Goal: Task Accomplishment & Management: Use online tool/utility

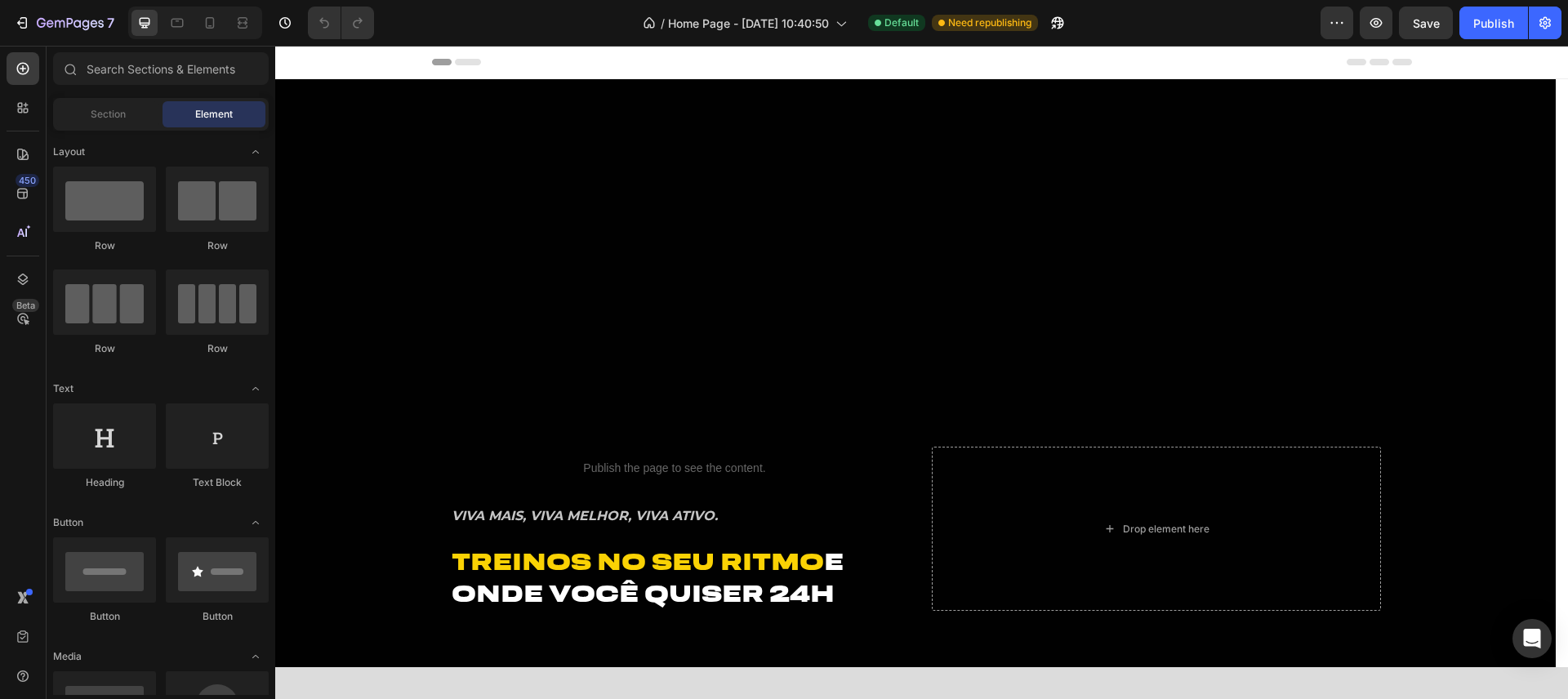
click at [630, 63] on div "Header" at bounding box center [922, 62] width 980 height 33
click at [324, 62] on span "Header" at bounding box center [325, 62] width 36 height 16
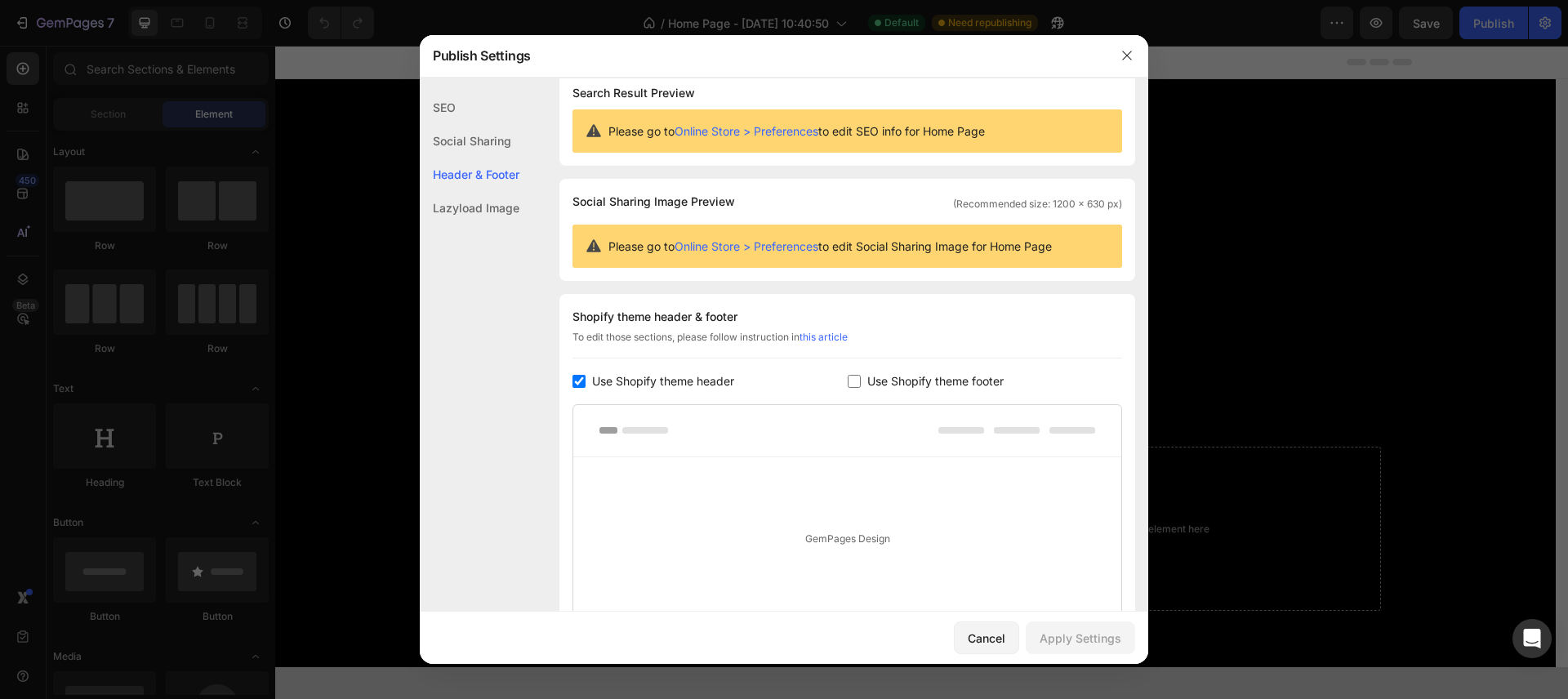
scroll to position [165, 0]
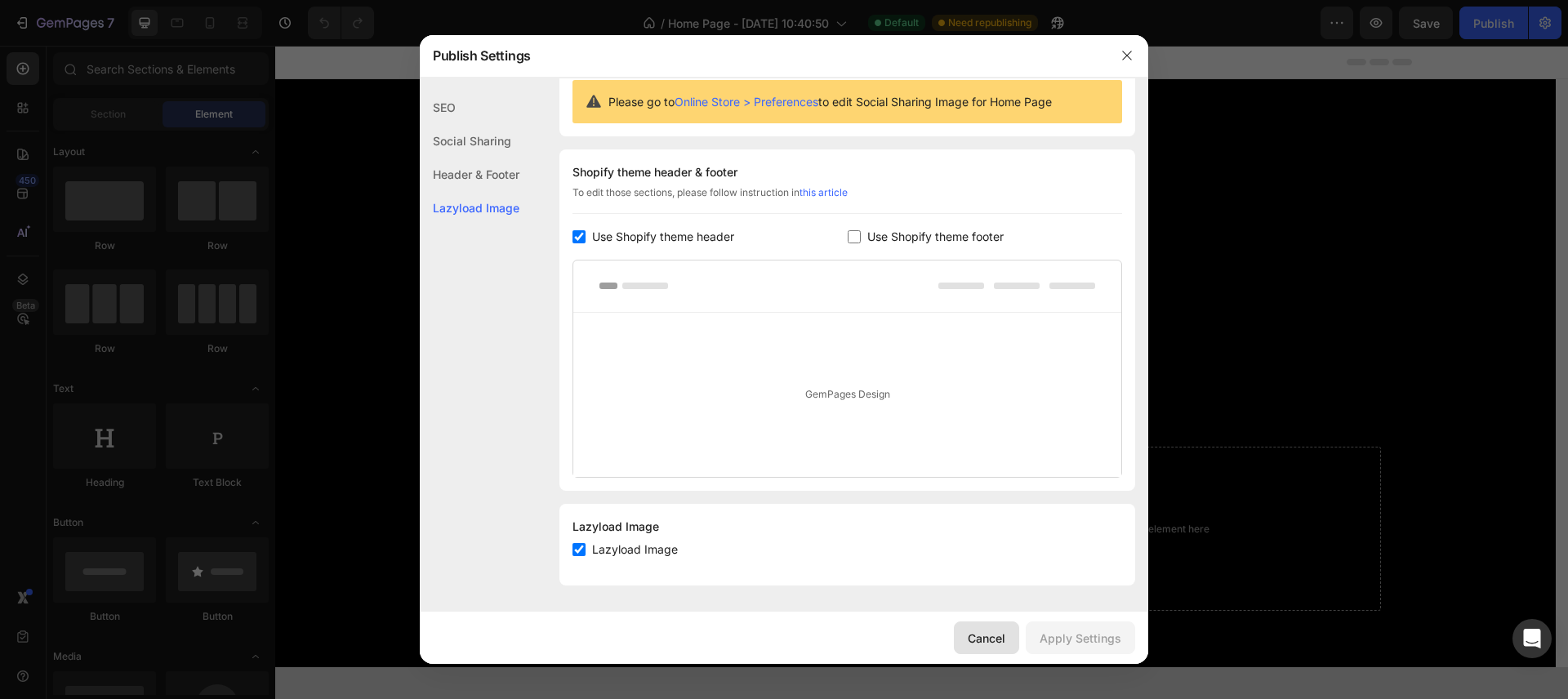
click at [984, 639] on div "Cancel" at bounding box center [987, 638] width 38 height 17
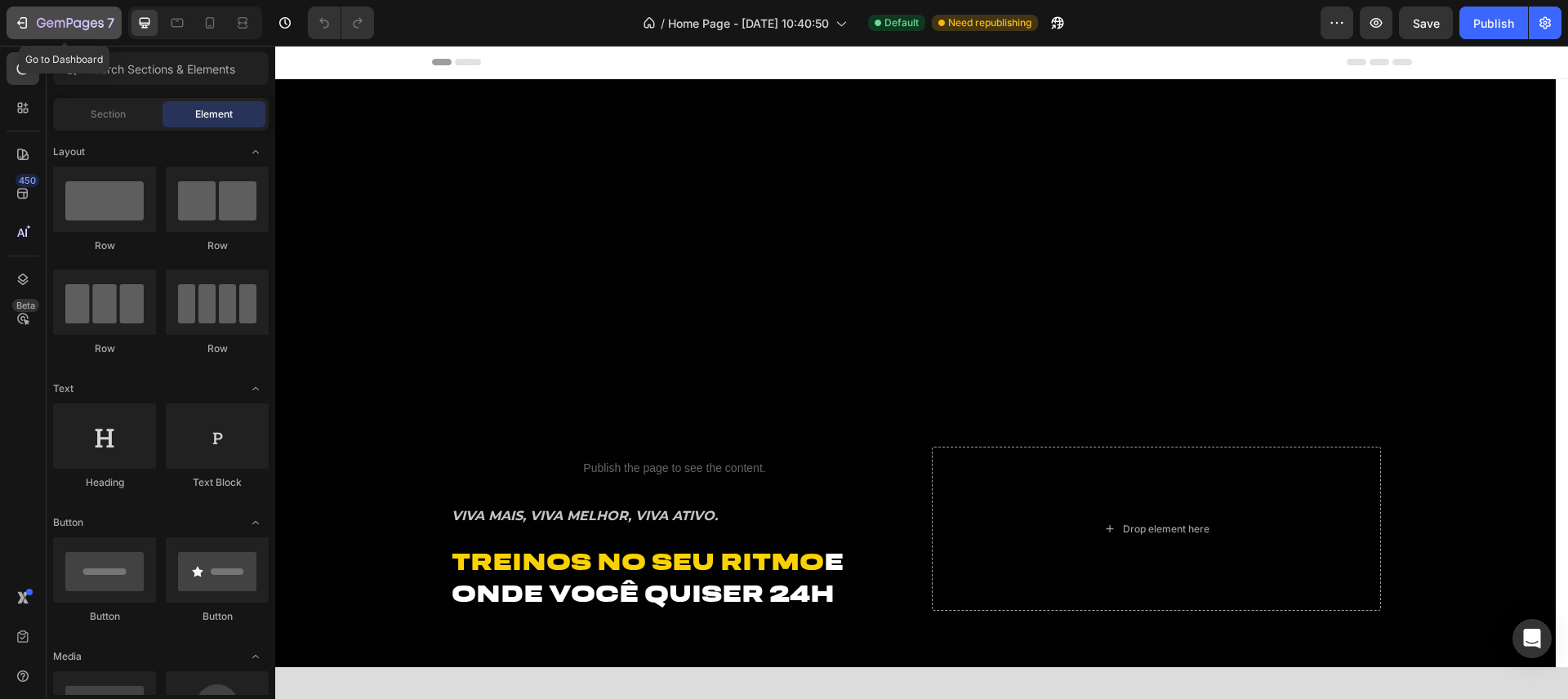
click at [90, 25] on icon "button" at bounding box center [70, 24] width 67 height 14
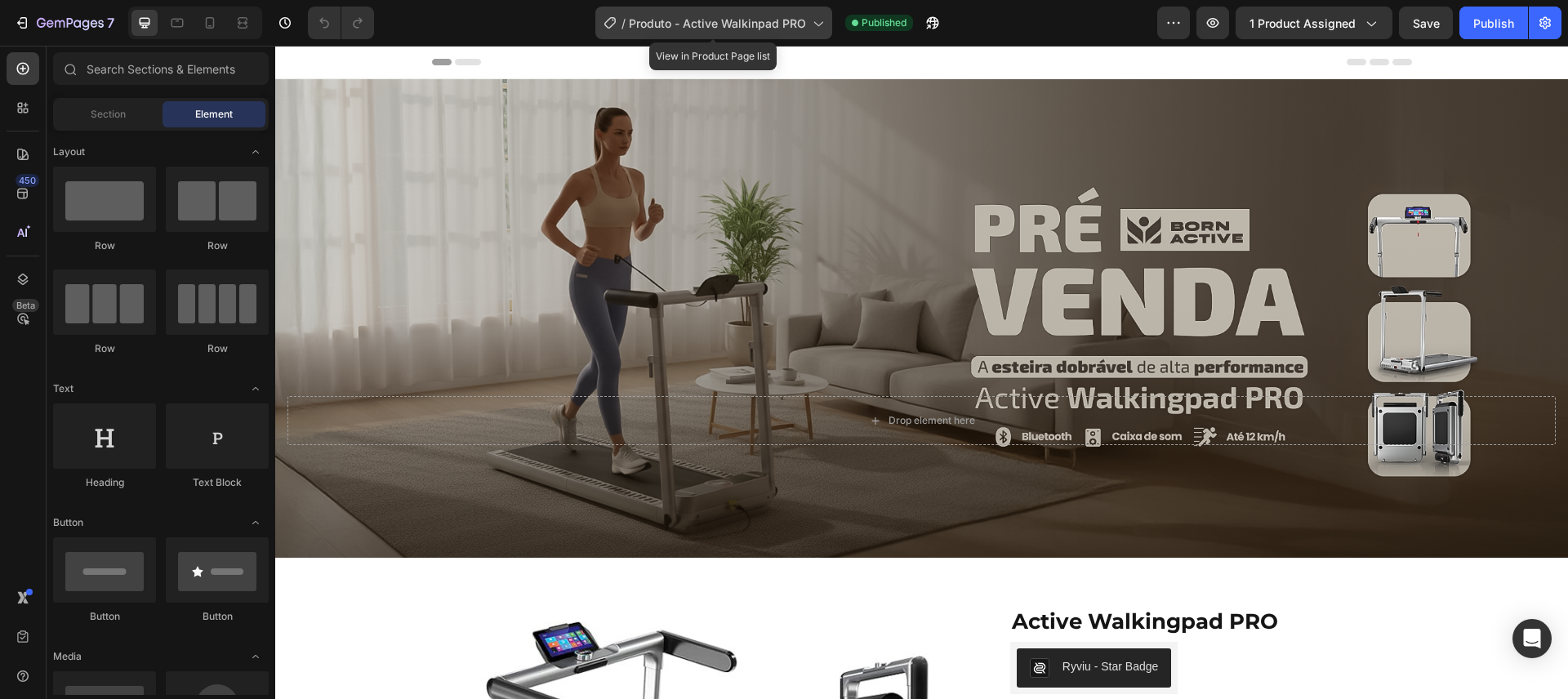
click at [820, 25] on icon at bounding box center [819, 25] width 9 height 5
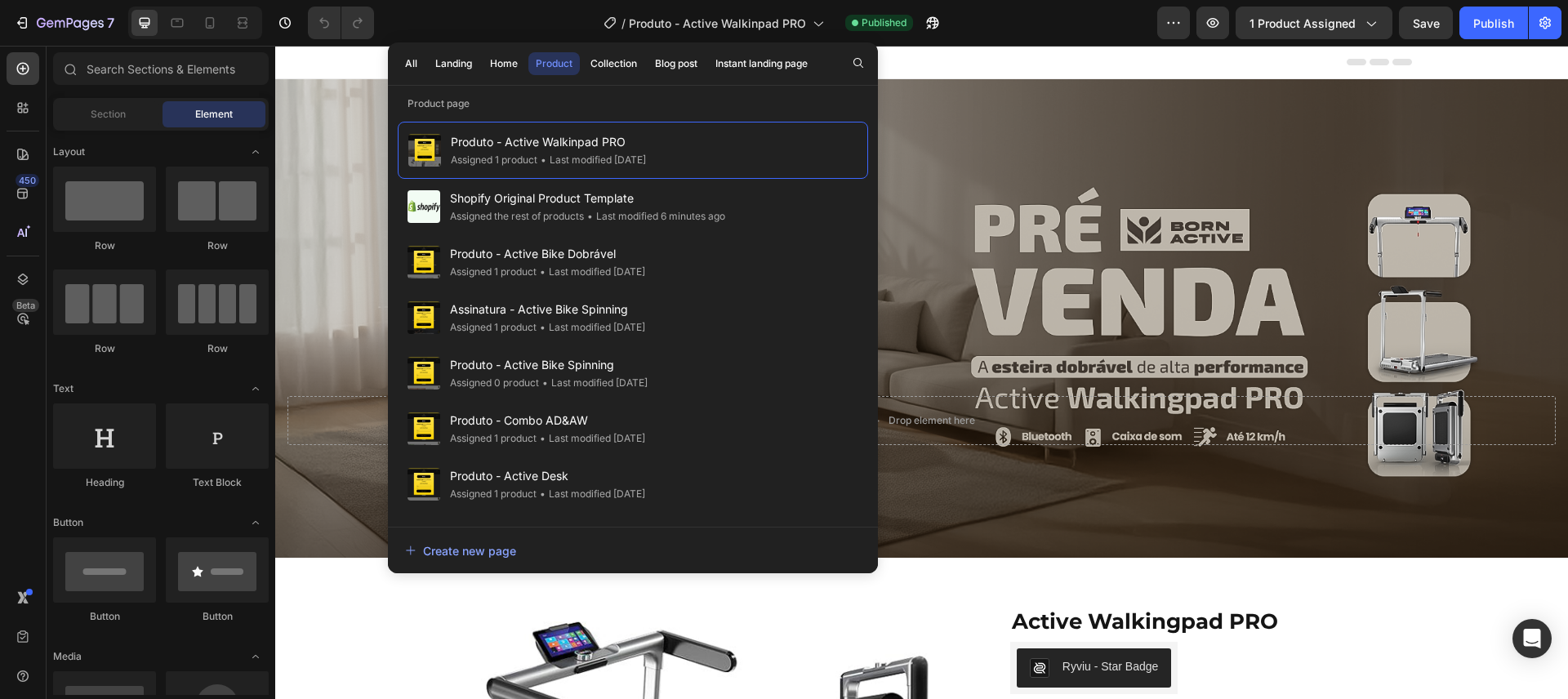
click at [990, 65] on div "Header" at bounding box center [922, 62] width 980 height 33
click at [1073, 62] on div "Header" at bounding box center [922, 62] width 980 height 33
click at [39, 13] on div "7" at bounding box center [75, 22] width 78 height 20
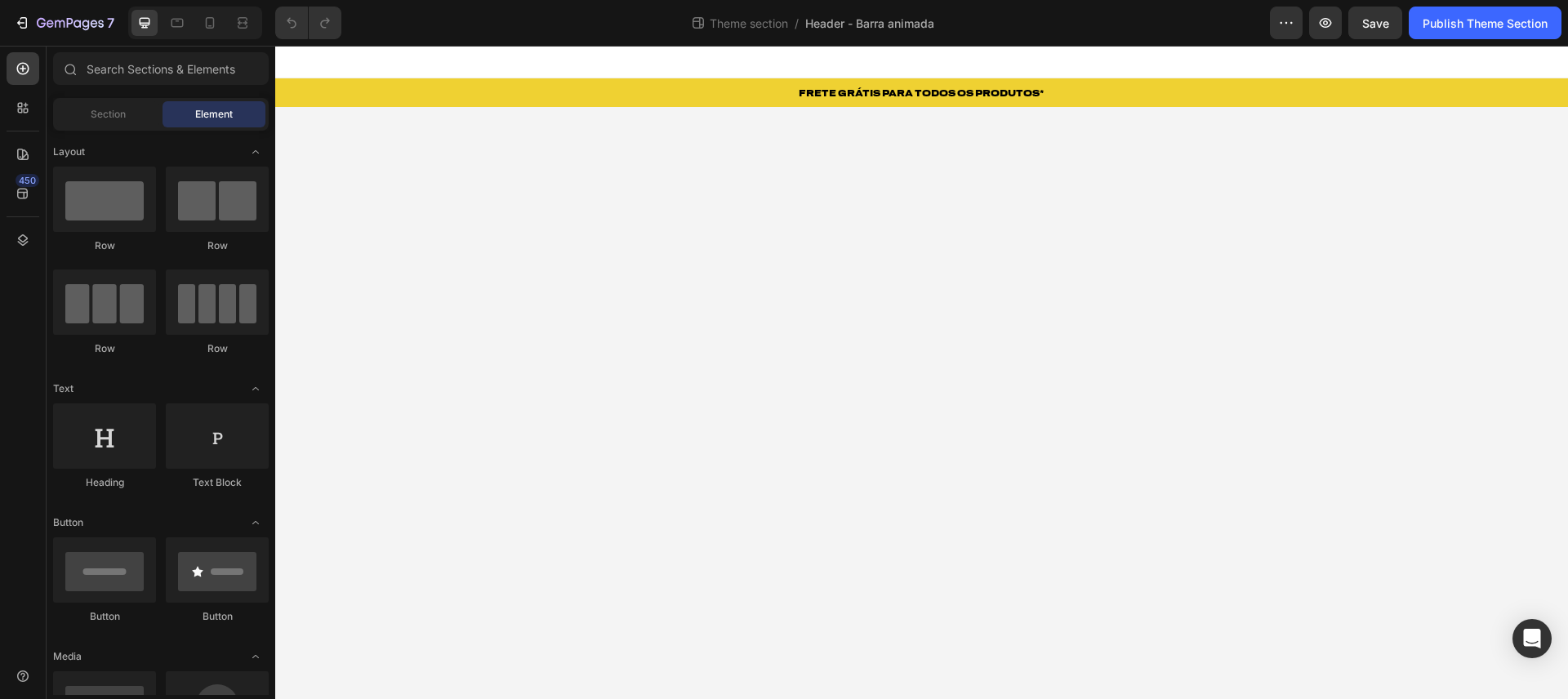
click at [692, 61] on div at bounding box center [921, 62] width 1293 height 33
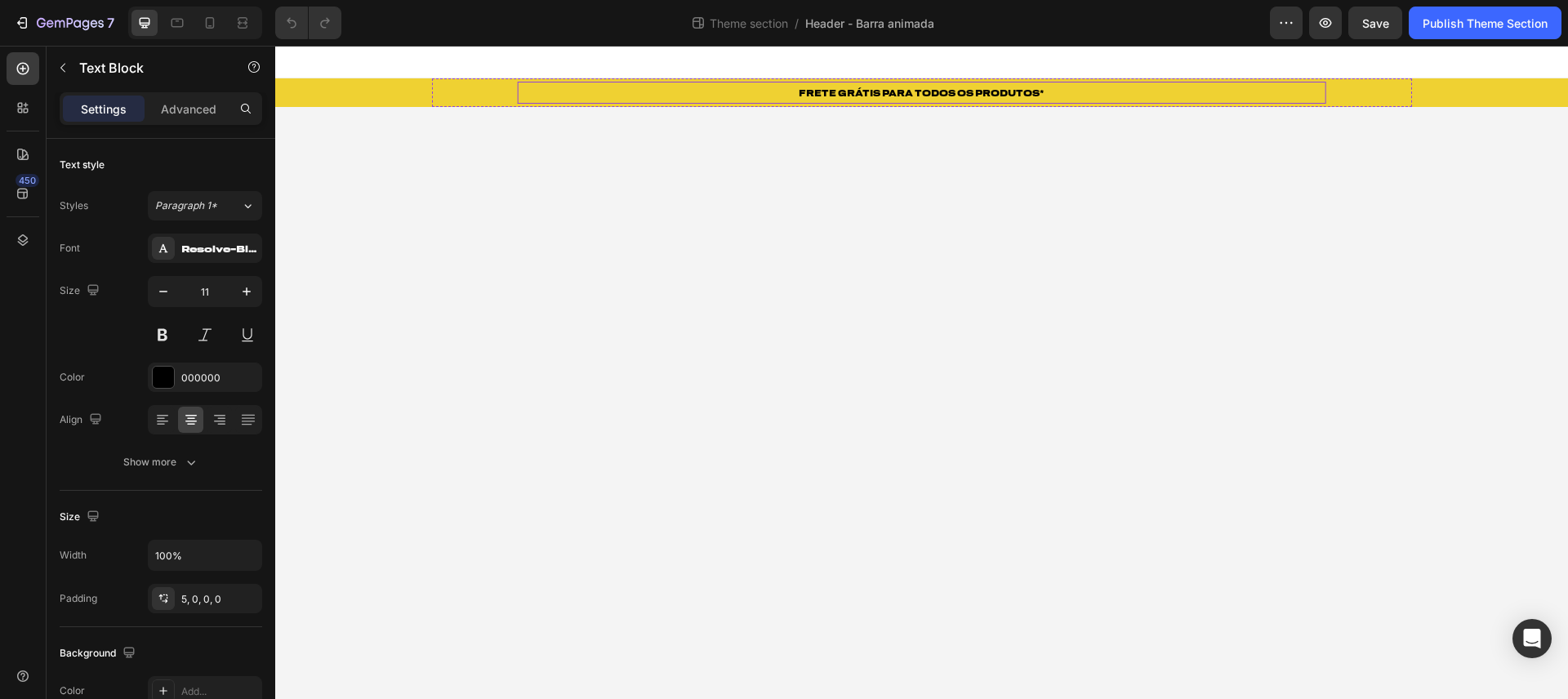
click at [679, 92] on p "FRETE GRÁTIS PARA TODOS OS PRODUTOS*" at bounding box center [921, 93] width 806 height 16
click at [443, 91] on p "PARCELAMENTO EM 12X SEM JUROS" at bounding box center [99, 93] width 806 height 16
click at [359, 80] on div "FRETE GRÁTIS PARA TODOS OS PRODUTOS* Text Block PARCELAMENTO EM 12X SEM JUROS T…" at bounding box center [921, 93] width 1293 height 28
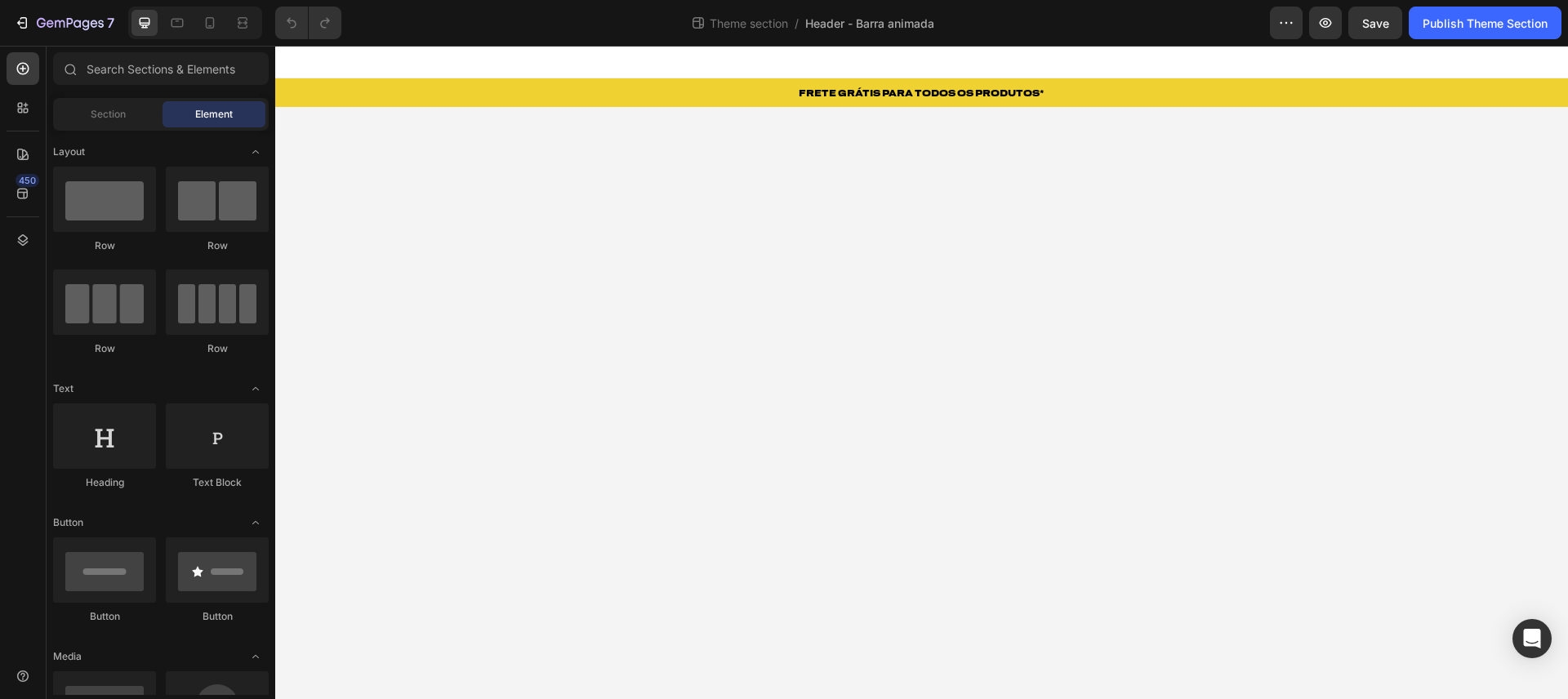
click at [389, 56] on div at bounding box center [921, 62] width 1293 height 33
click at [402, 63] on div at bounding box center [921, 62] width 1293 height 33
click at [315, 93] on div "FRETE GRÁTIS PARA TODOS OS PRODUTOS* Text Block PARCELAMENTO EM 12X SEM JUROS T…" at bounding box center [921, 93] width 1293 height 28
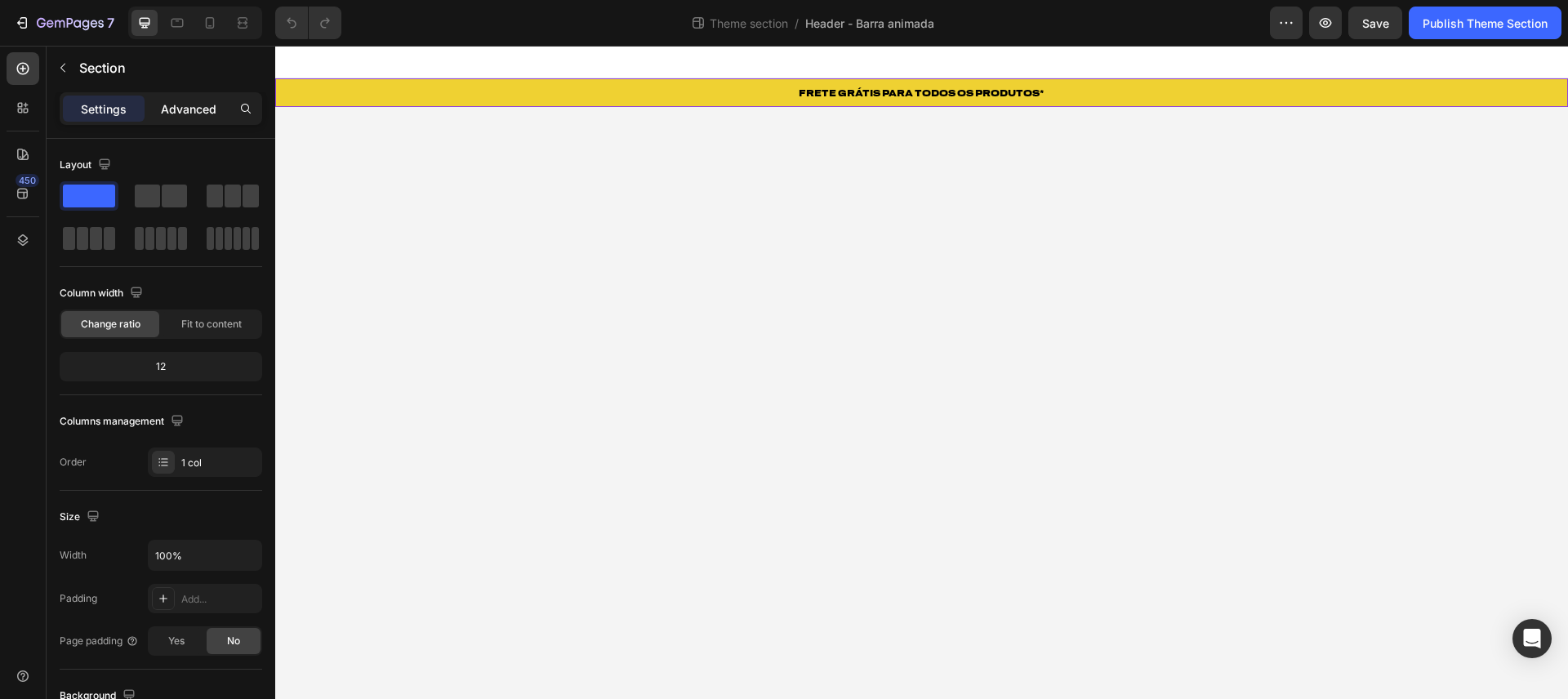
click at [194, 112] on p "Advanced" at bounding box center [189, 109] width 56 height 17
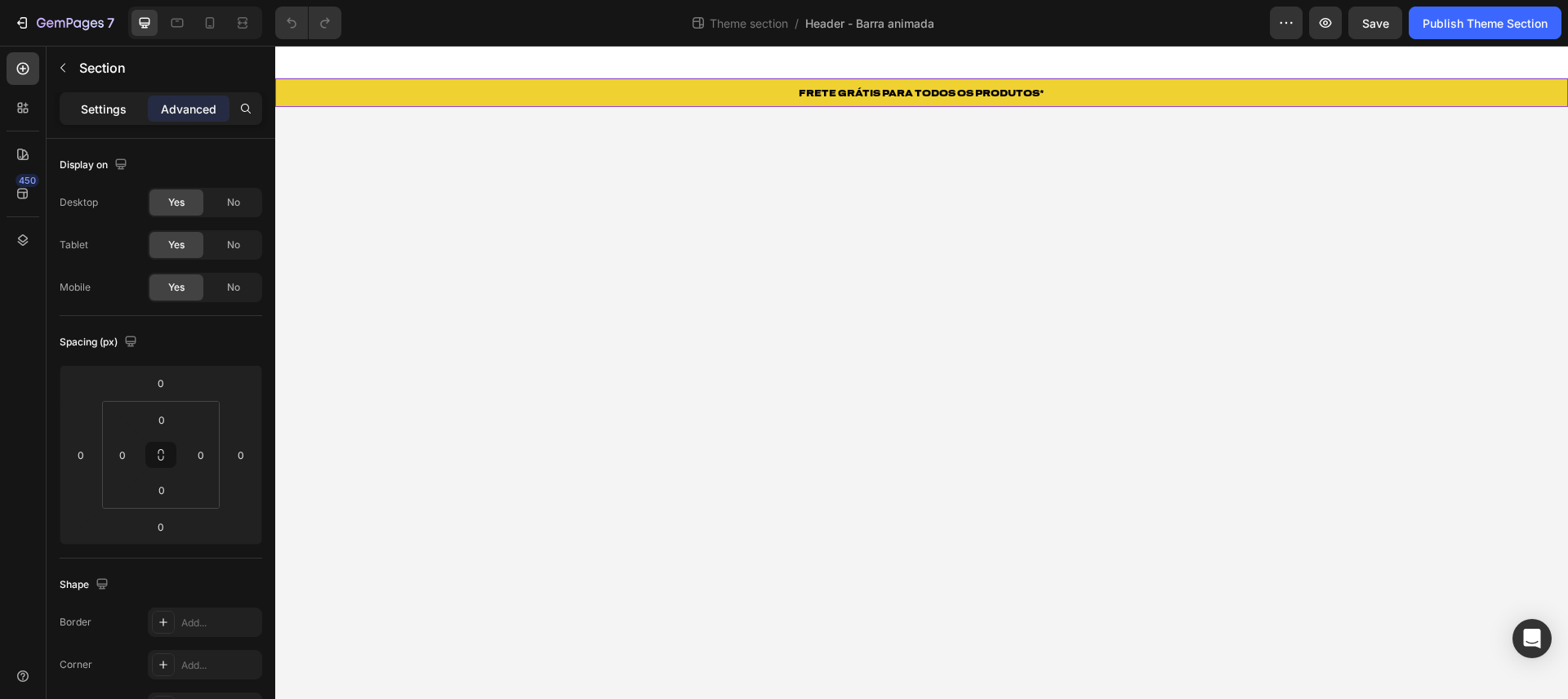
click at [111, 119] on div "Settings" at bounding box center [103, 109] width 81 height 27
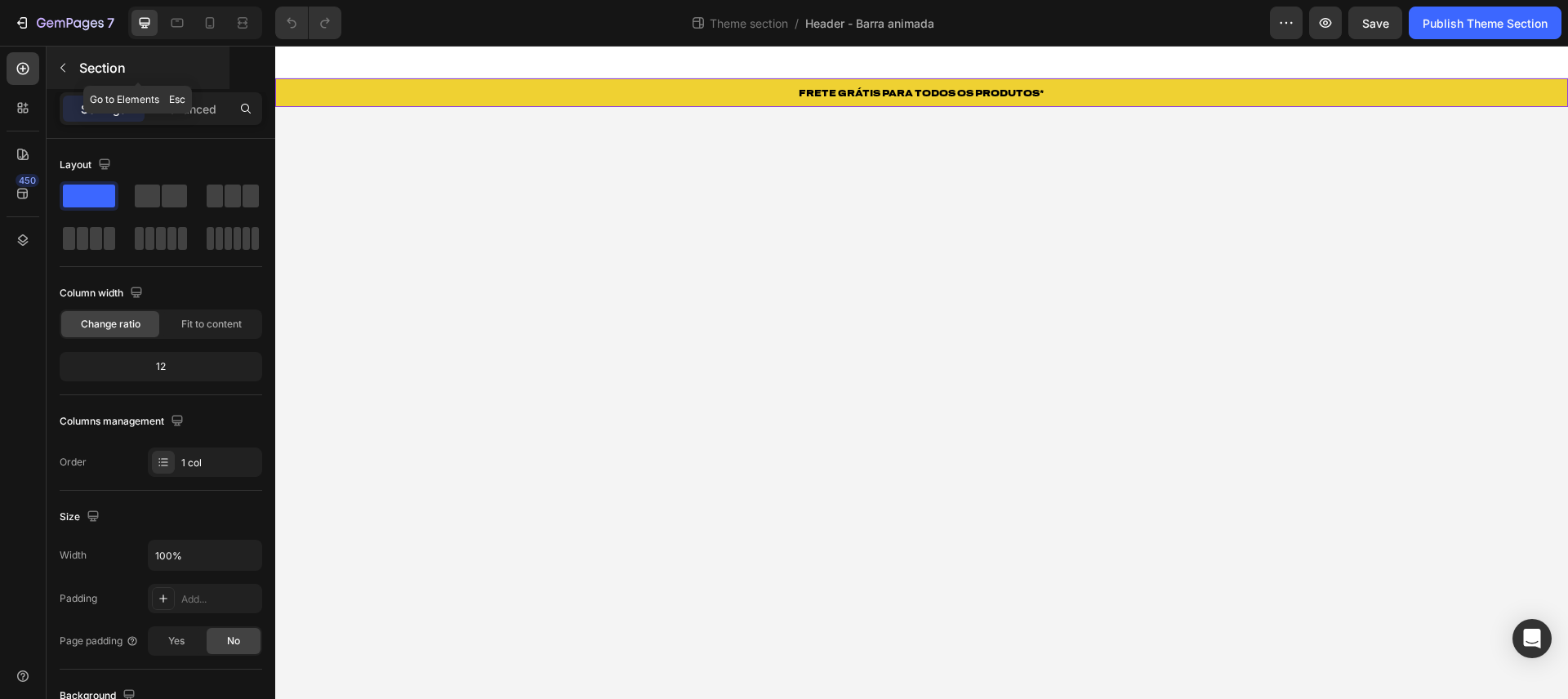
click at [62, 63] on icon "button" at bounding box center [63, 68] width 13 height 13
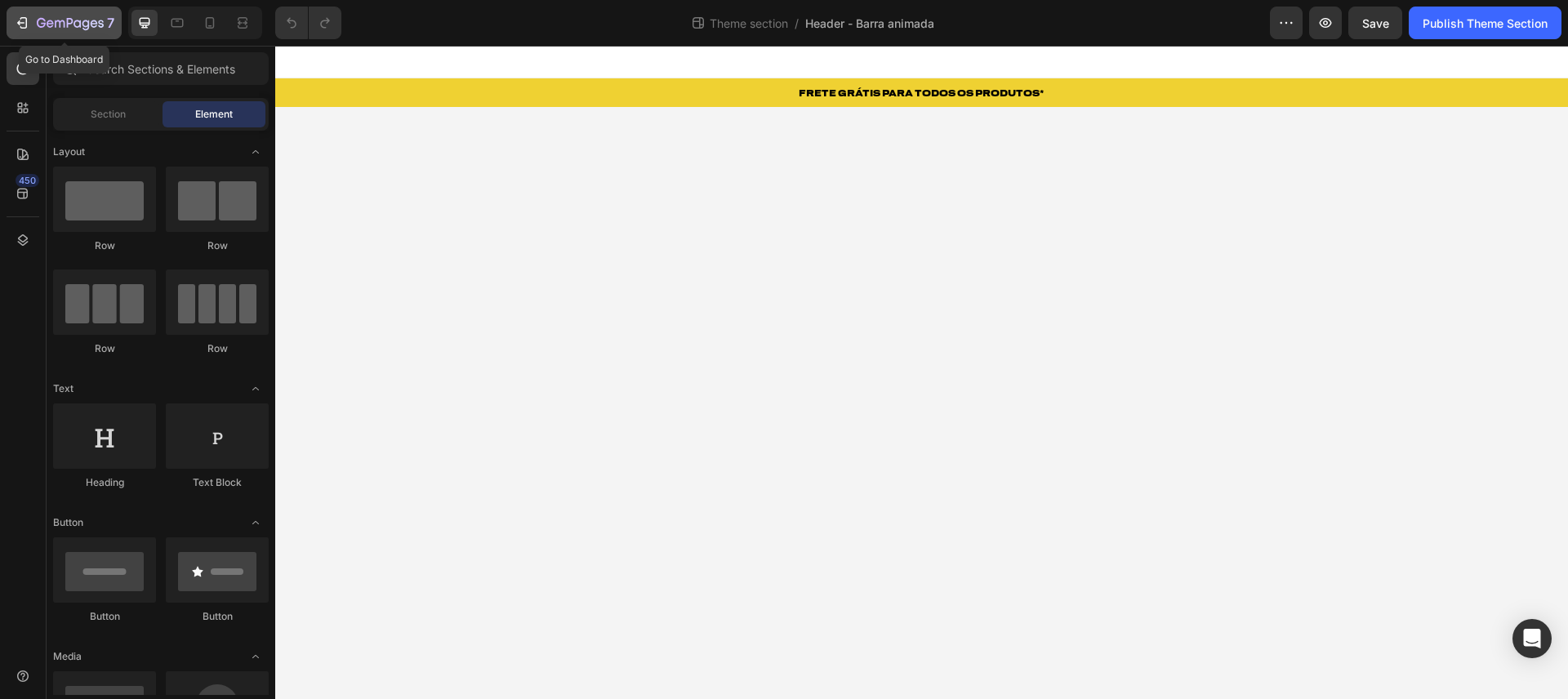
click at [60, 29] on icon "button" at bounding box center [70, 24] width 67 height 14
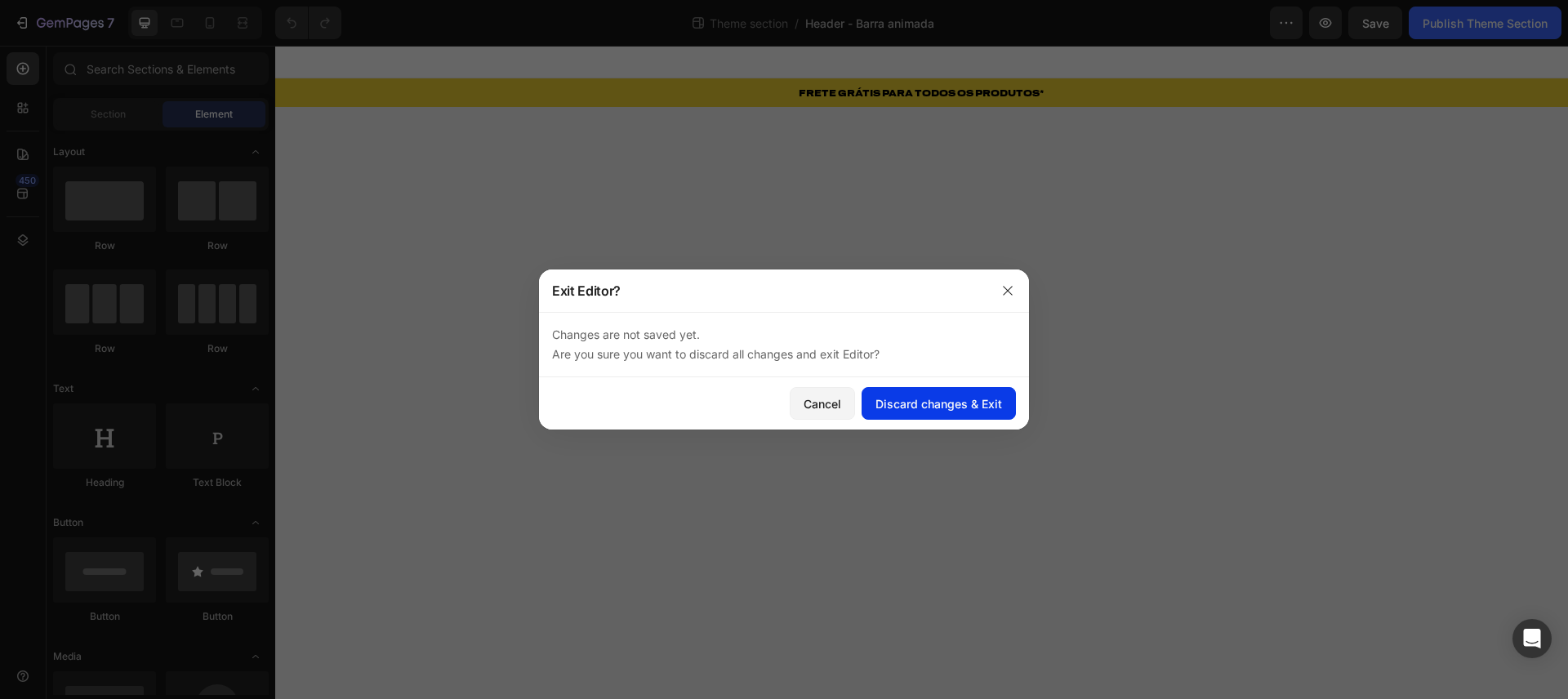
click at [939, 412] on button "Discard changes & Exit" at bounding box center [939, 403] width 154 height 33
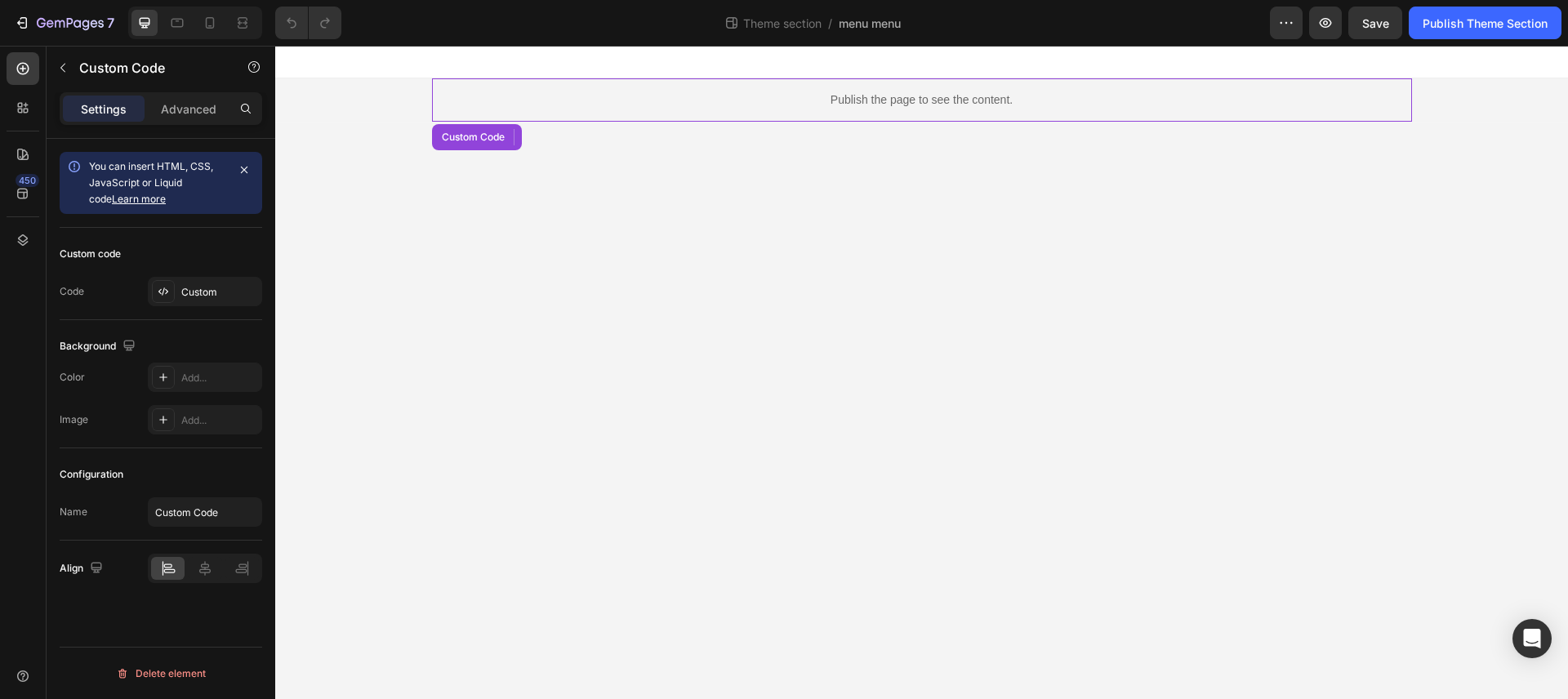
click at [890, 95] on p "Publish the page to see the content." at bounding box center [922, 100] width 980 height 17
click at [184, 109] on p "Advanced" at bounding box center [189, 109] width 56 height 17
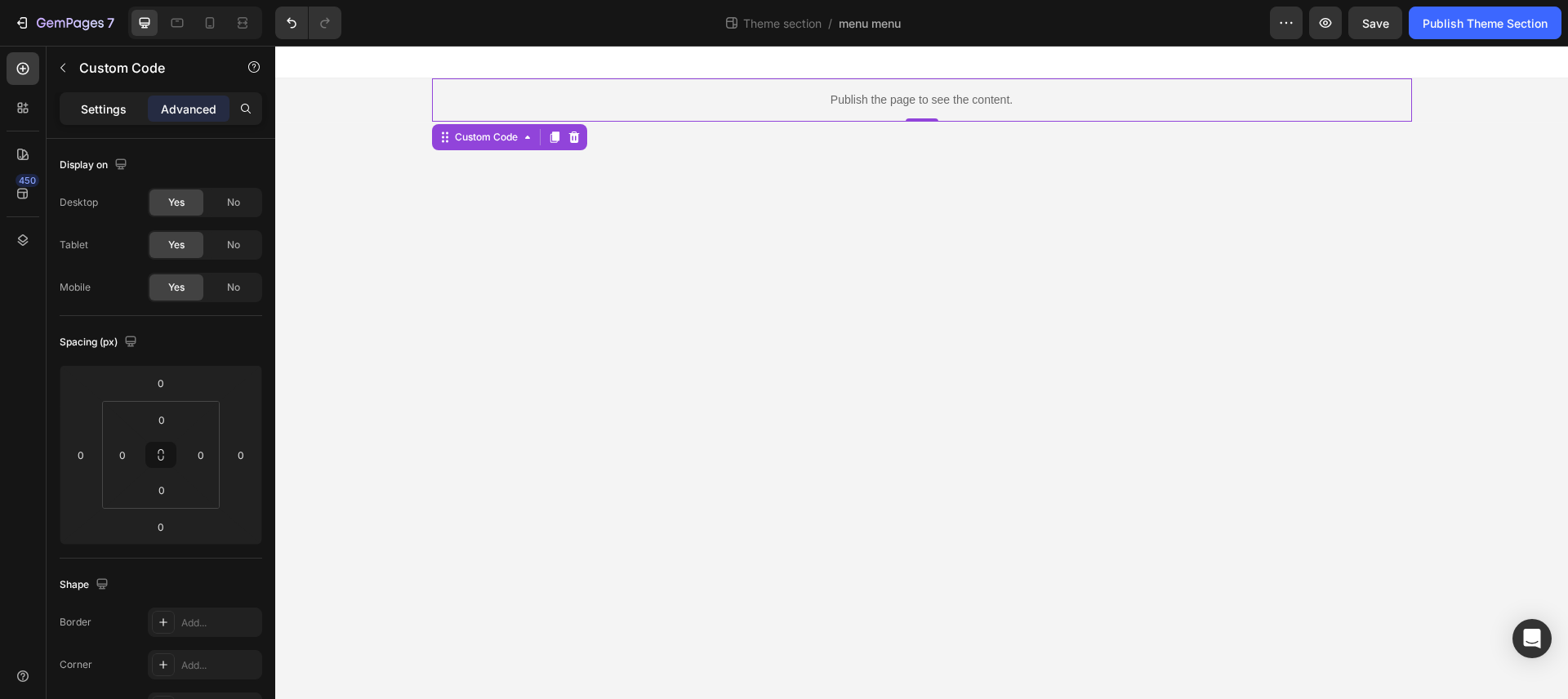
click at [99, 102] on p "Settings" at bounding box center [103, 109] width 45 height 17
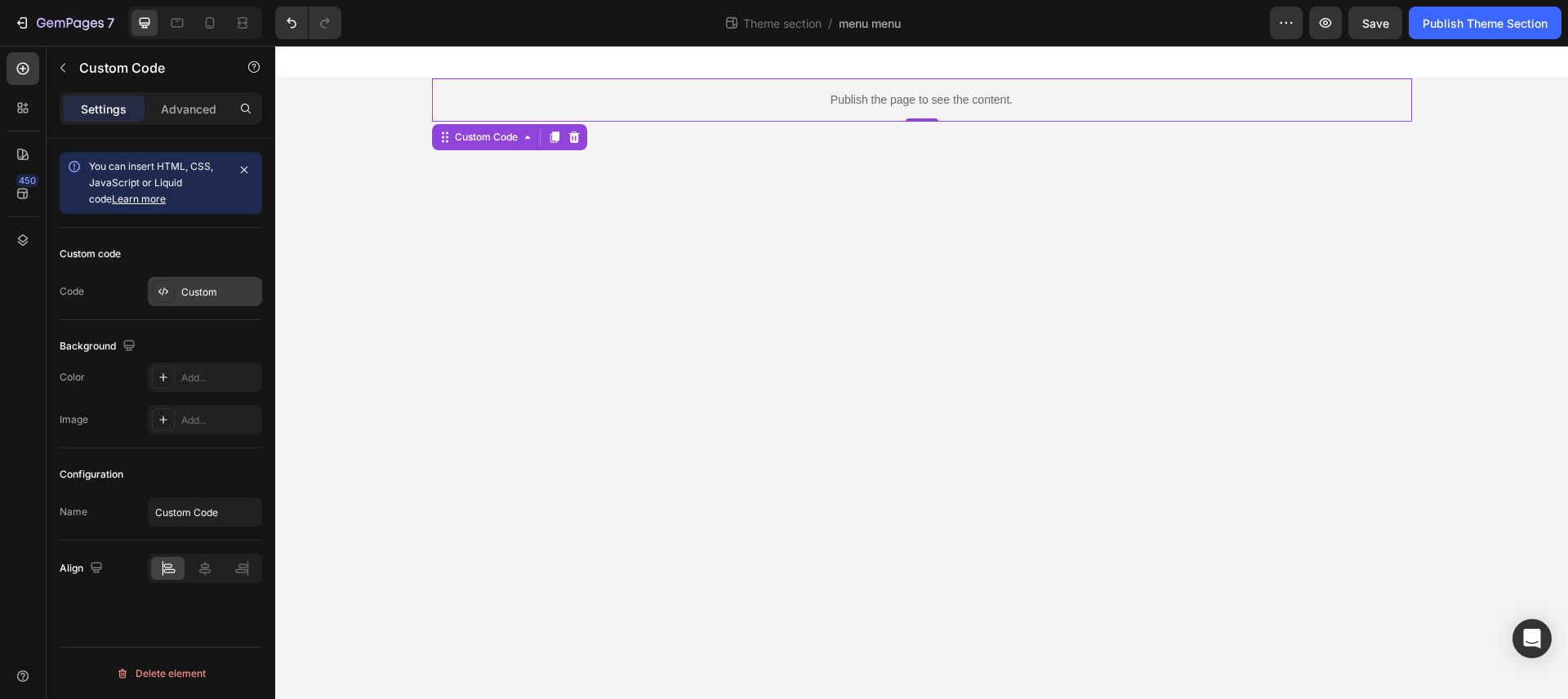
click at [191, 290] on div "Custom" at bounding box center [220, 292] width 77 height 15
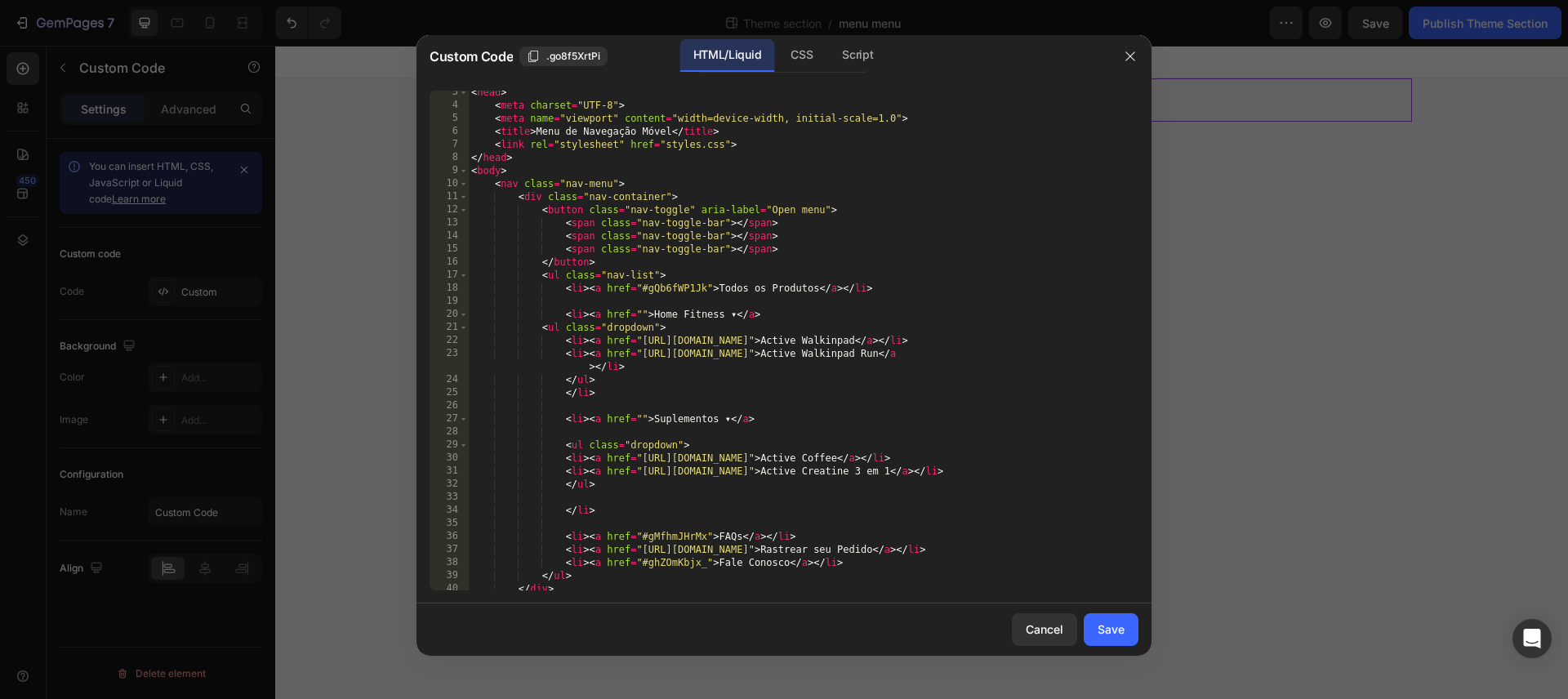
scroll to position [101, 0]
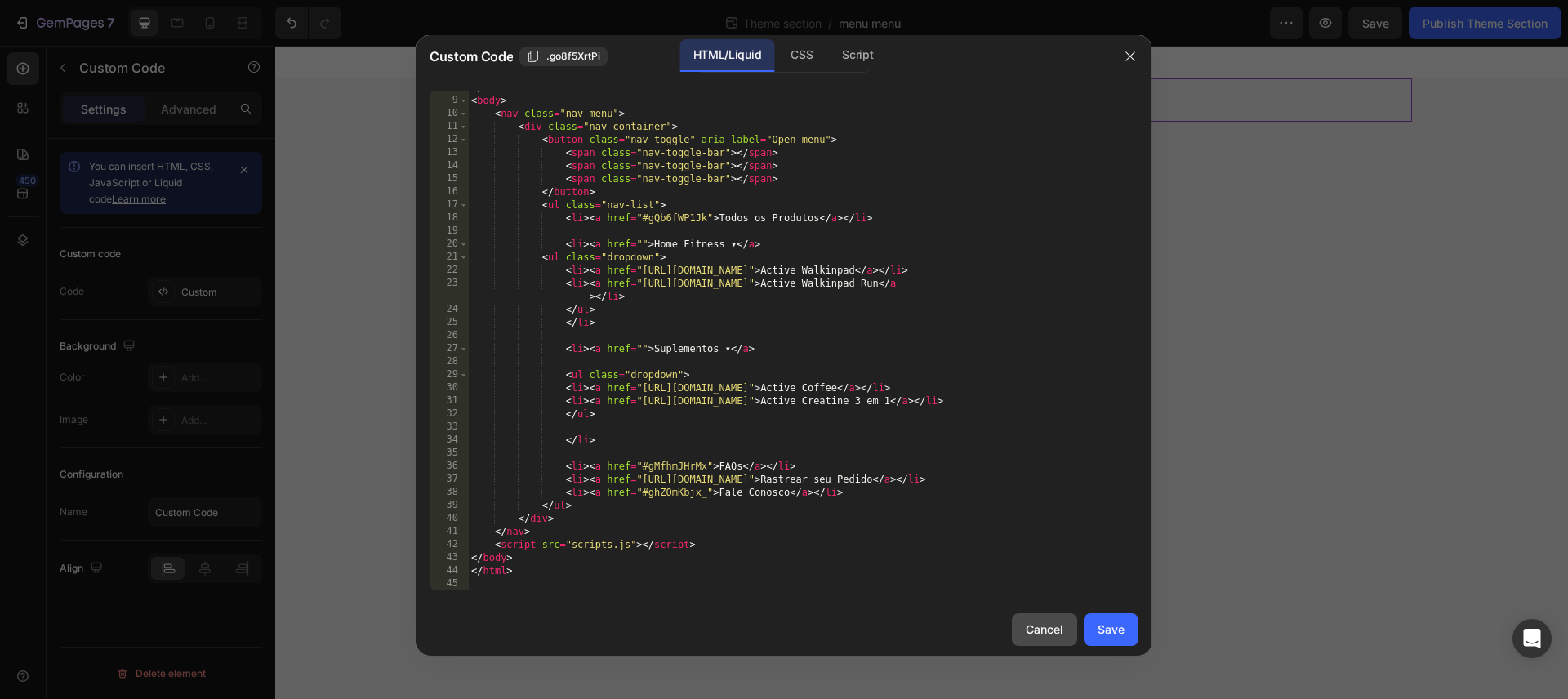
click at [1032, 624] on div "Cancel" at bounding box center [1044, 630] width 38 height 17
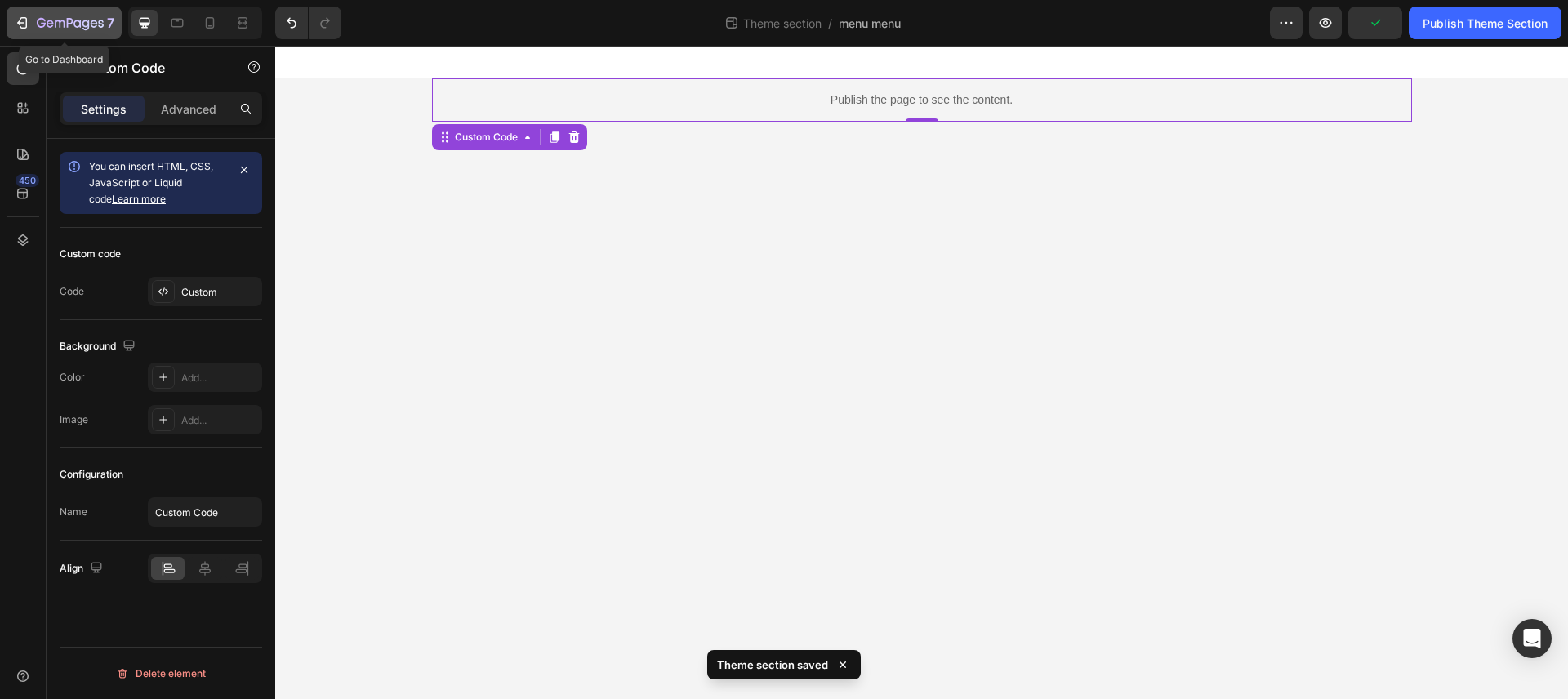
click at [63, 29] on icon "button" at bounding box center [70, 24] width 67 height 14
